Goal: Find specific page/section: Find specific page/section

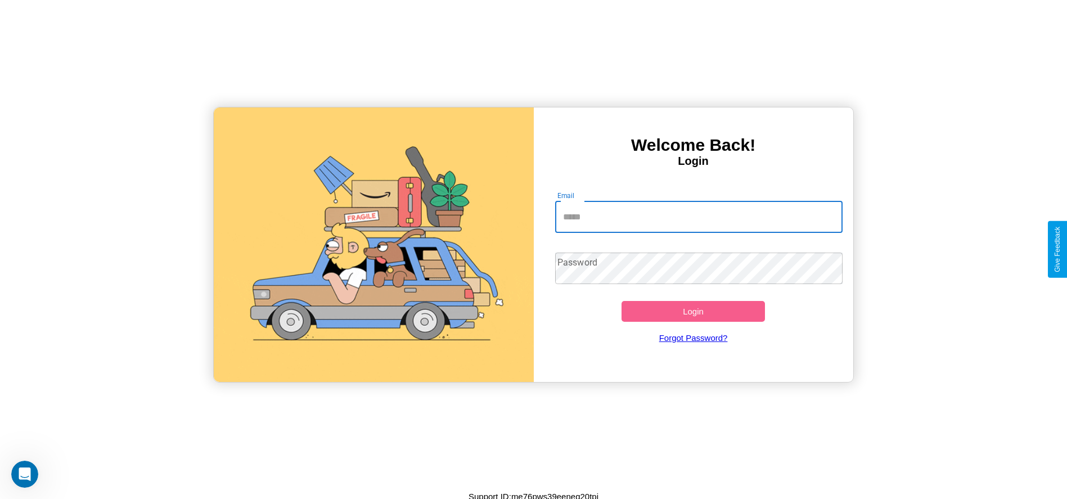
click at [699, 217] on input "Email" at bounding box center [699, 217] width 288 height 32
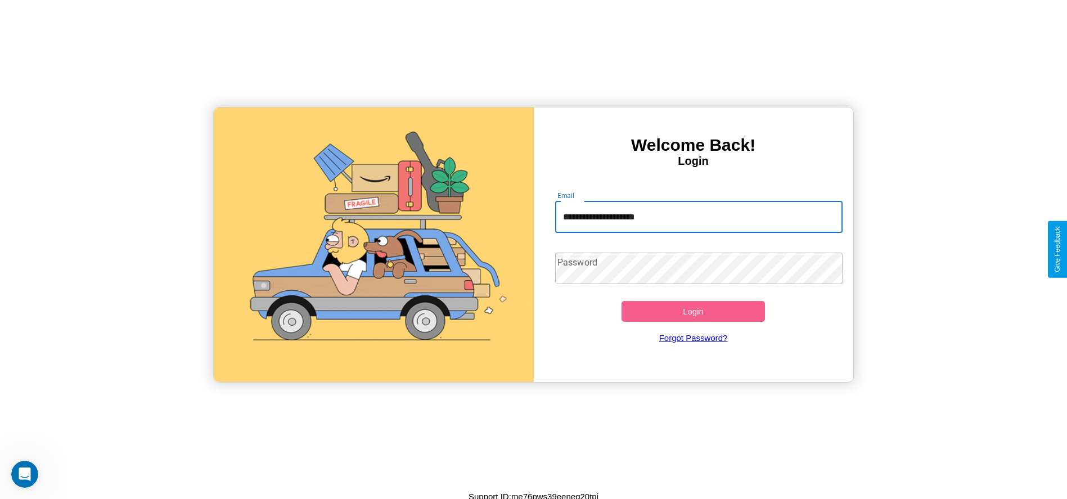
type input "**********"
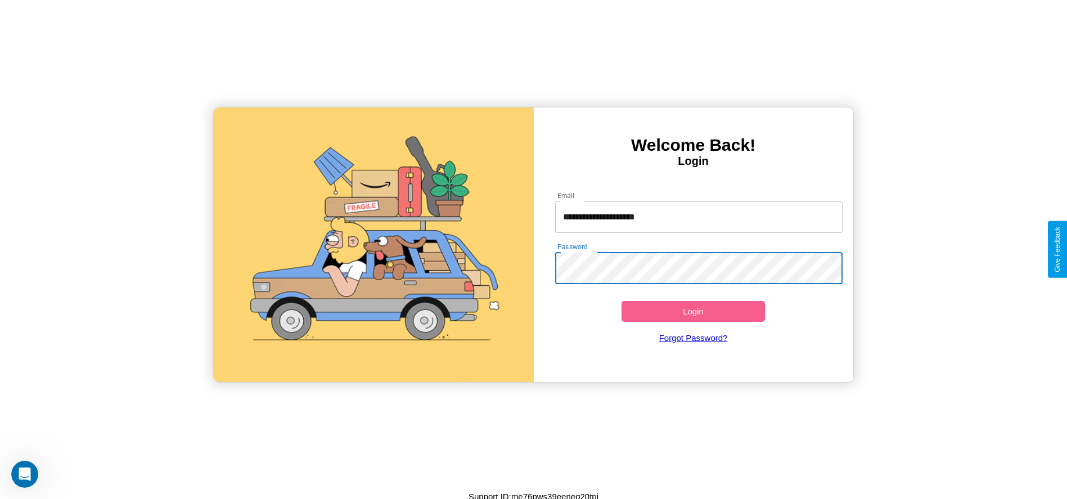
click at [693, 311] on button "Login" at bounding box center [694, 311] width 144 height 21
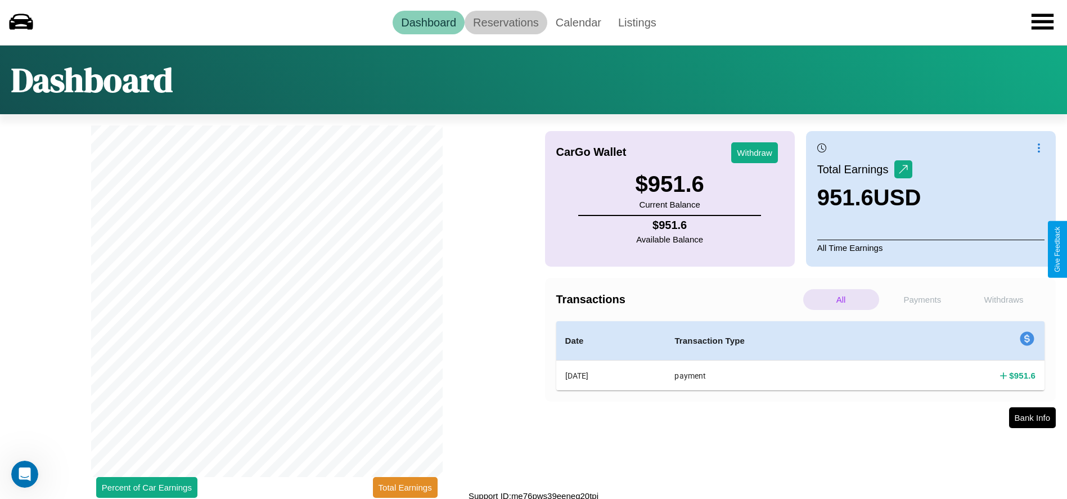
click at [506, 22] on link "Reservations" at bounding box center [506, 23] width 83 height 24
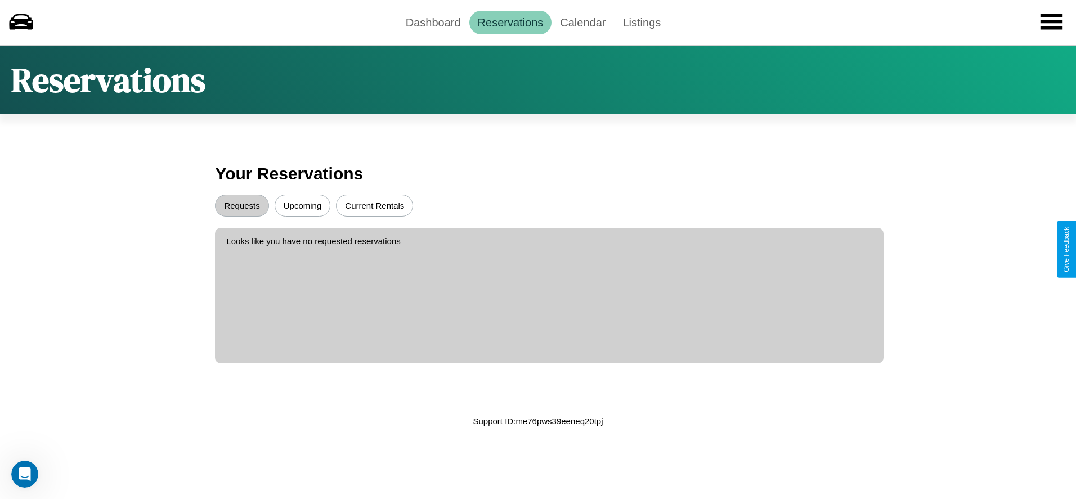
click at [302, 205] on button "Upcoming" at bounding box center [303, 206] width 56 height 22
click at [242, 205] on button "Requests" at bounding box center [241, 206] width 53 height 22
